Goal: Transaction & Acquisition: Purchase product/service

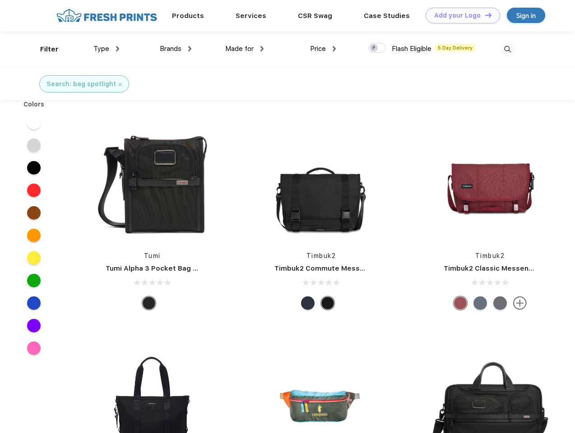
click at [460, 15] on link "Add your Logo Design Tool" at bounding box center [463, 16] width 75 height 16
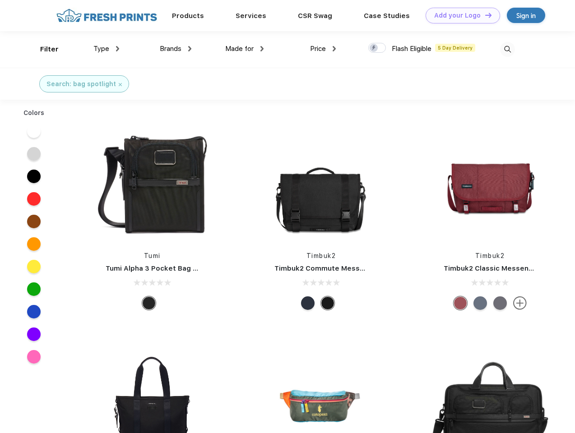
click at [0, 0] on div "Design Tool" at bounding box center [0, 0] width 0 height 0
click at [484, 15] on link "Add your Logo Design Tool" at bounding box center [463, 16] width 75 height 16
click at [43, 49] on div "Filter" at bounding box center [49, 49] width 19 height 10
click at [107, 49] on span "Type" at bounding box center [101, 49] width 16 height 8
click at [176, 49] on span "Brands" at bounding box center [171, 49] width 22 height 8
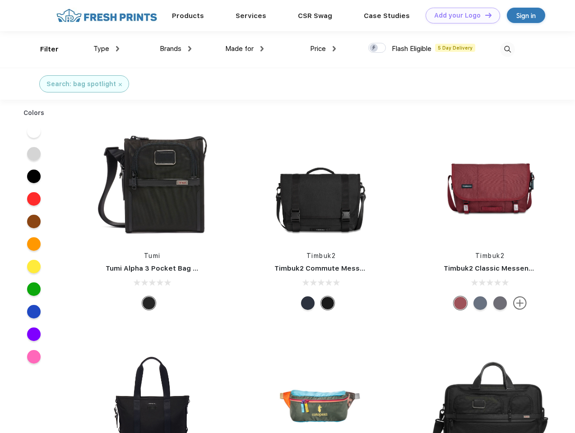
click at [245, 49] on span "Made for" at bounding box center [239, 49] width 28 height 8
click at [323, 49] on span "Price" at bounding box center [318, 49] width 16 height 8
click at [377, 48] on div at bounding box center [377, 48] width 18 height 10
click at [374, 48] on input "checkbox" at bounding box center [371, 45] width 6 height 6
click at [508, 49] on img at bounding box center [507, 49] width 15 height 15
